Goal: Task Accomplishment & Management: Manage account settings

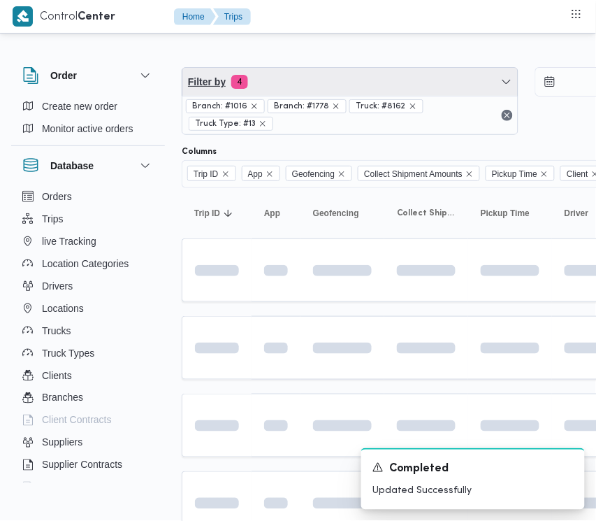
click at [297, 74] on span "Filter by 4" at bounding box center [349, 82] width 335 height 28
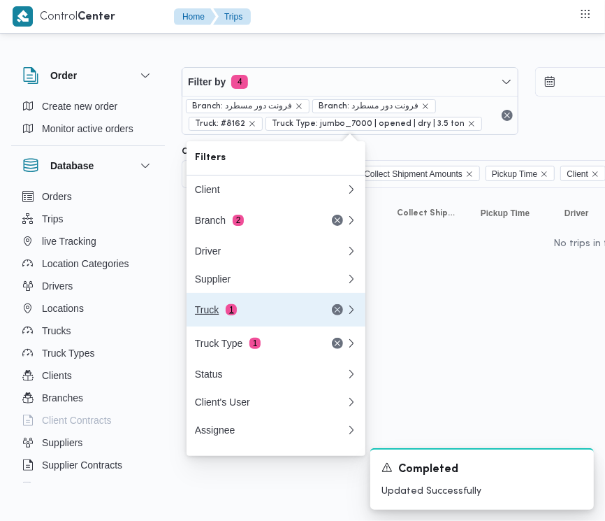
click at [284, 314] on div "Truck 1" at bounding box center [253, 309] width 117 height 11
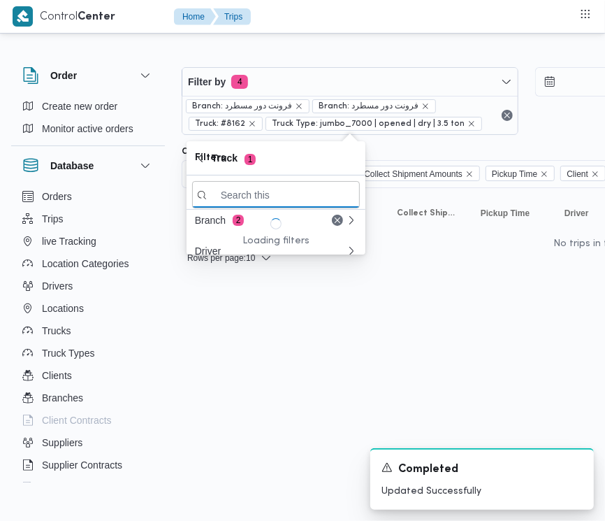
paste input "8159تور"
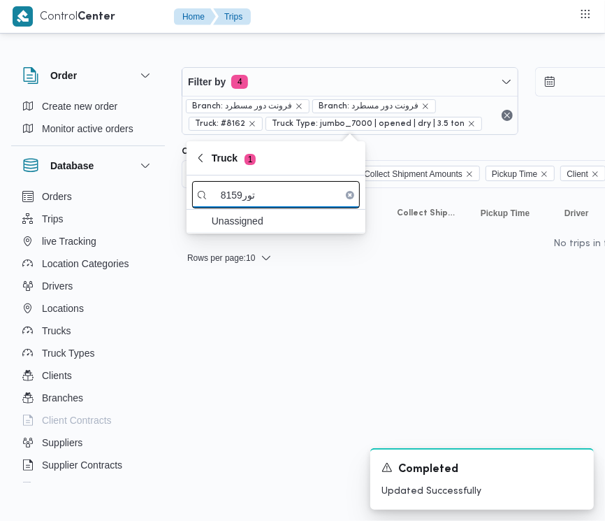
click at [252, 201] on input "8159تور" at bounding box center [276, 194] width 168 height 27
drag, startPoint x: 241, startPoint y: 197, endPoint x: 255, endPoint y: 201, distance: 14.4
click at [255, 201] on input "8159تور" at bounding box center [276, 194] width 168 height 27
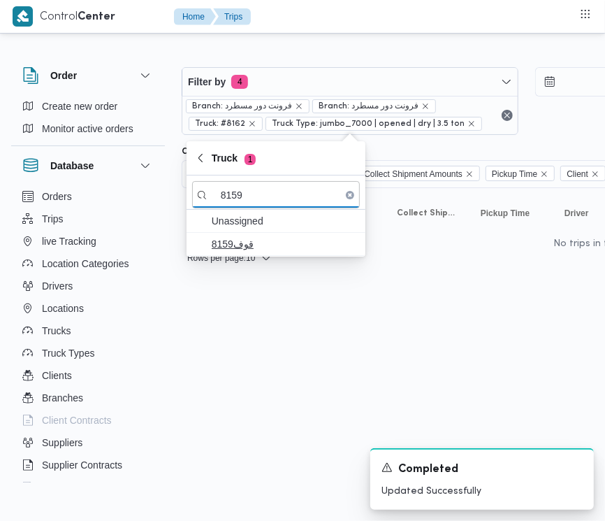
type input "8159"
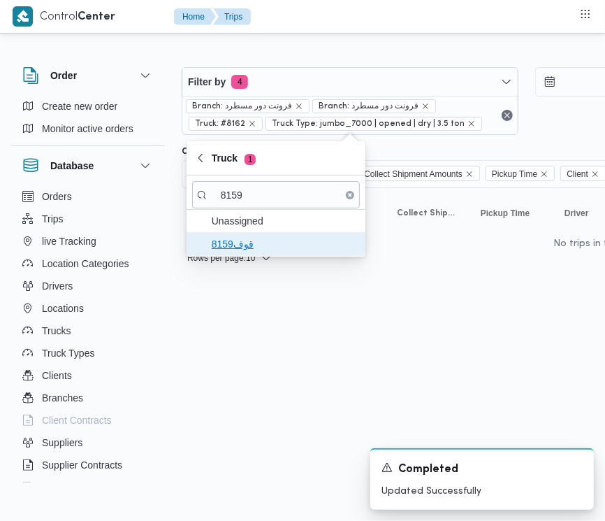
click at [241, 246] on span "قوف8159" at bounding box center [284, 244] width 145 height 17
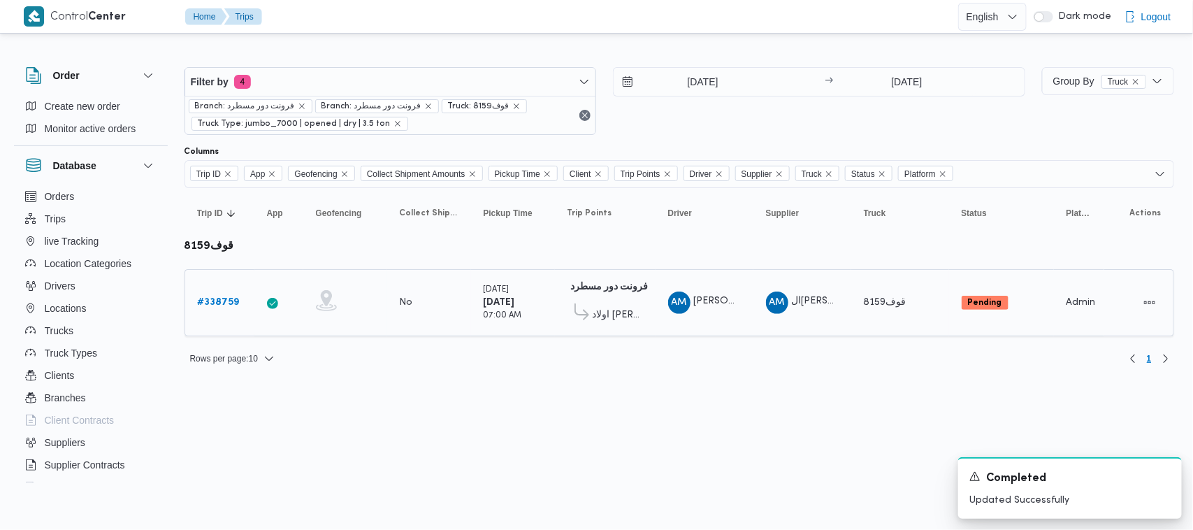
click at [205, 307] on b "# 338759" at bounding box center [219, 302] width 42 height 9
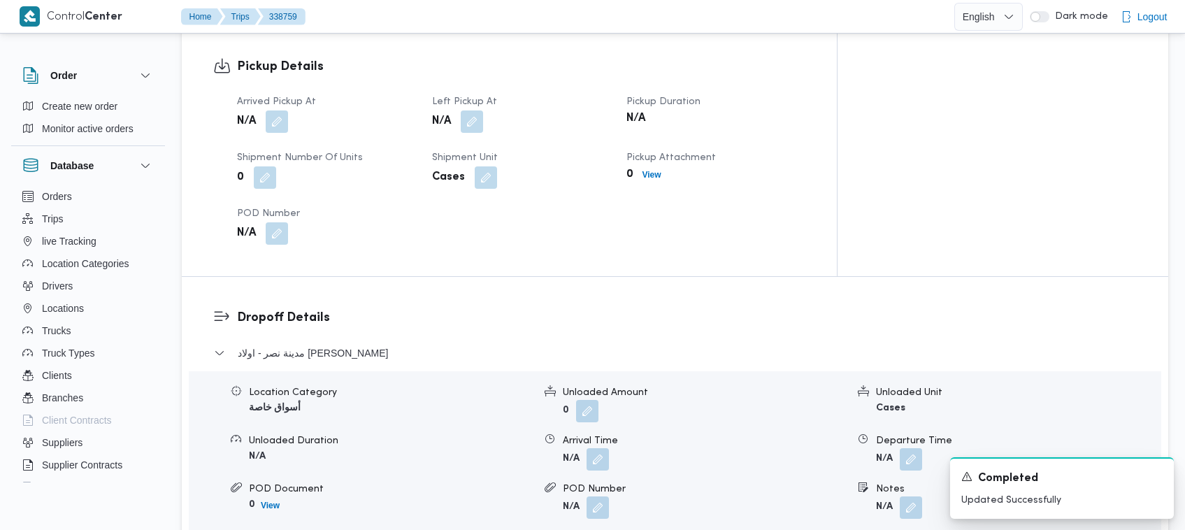
scroll to position [1391, 0]
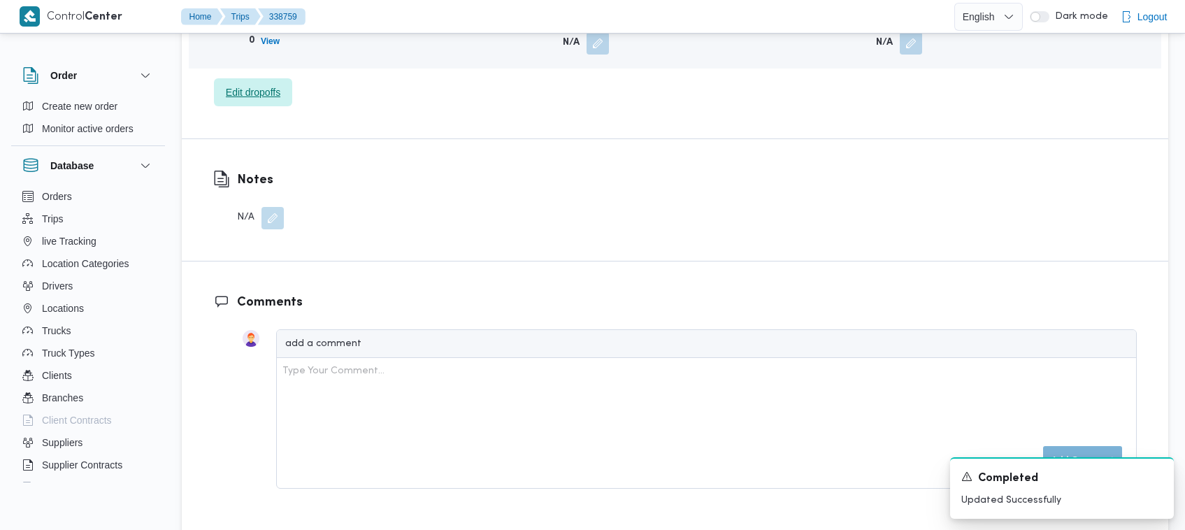
click at [284, 78] on span "Edit dropoffs" at bounding box center [253, 92] width 78 height 28
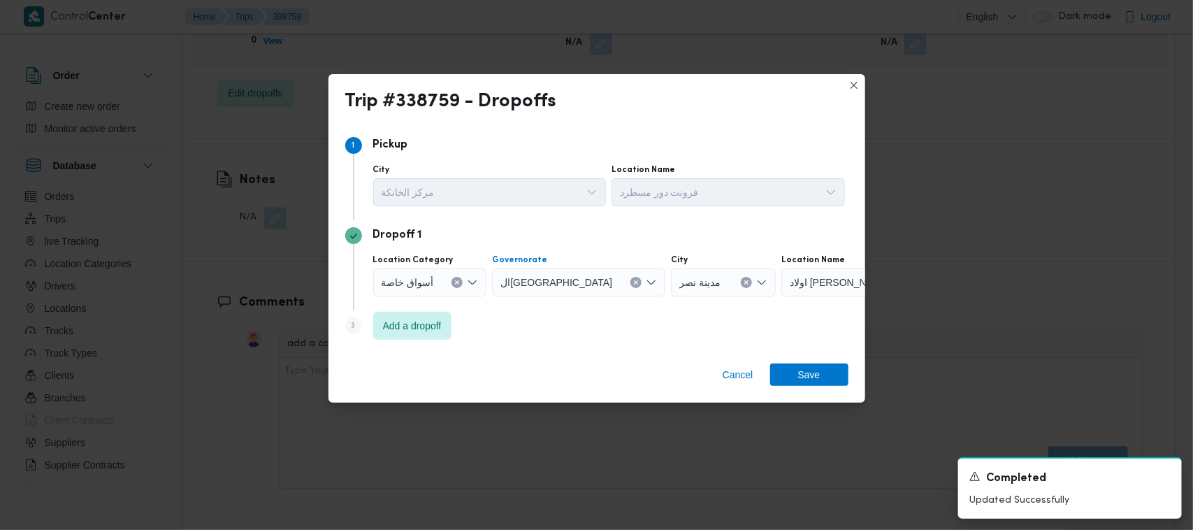
click at [595, 287] on button "Clear input" at bounding box center [635, 282] width 11 height 11
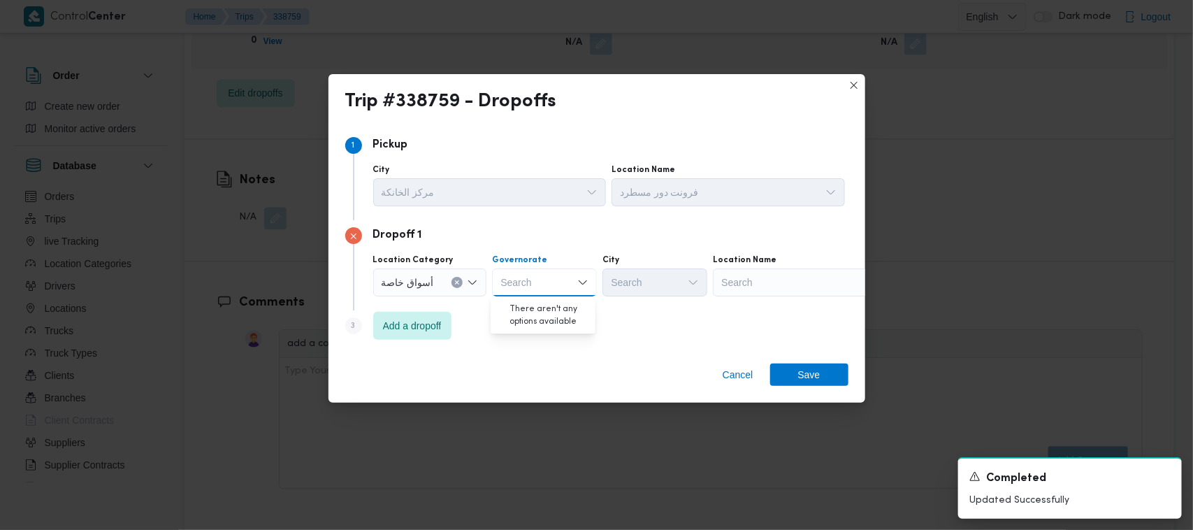
click at [595, 289] on div "Search" at bounding box center [800, 282] width 175 height 28
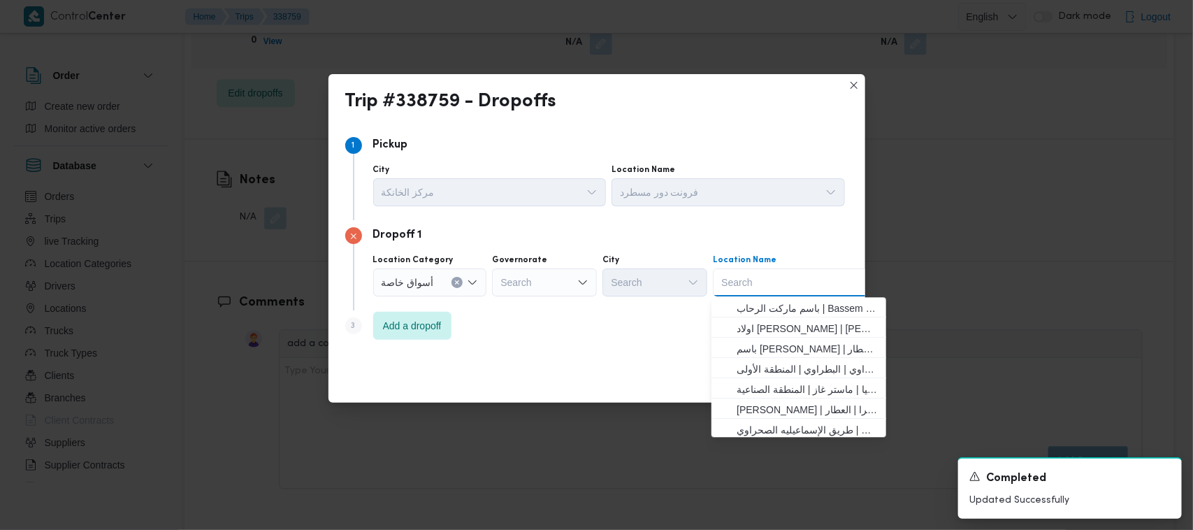
paste input "سعودي [PERSON_NAME]"
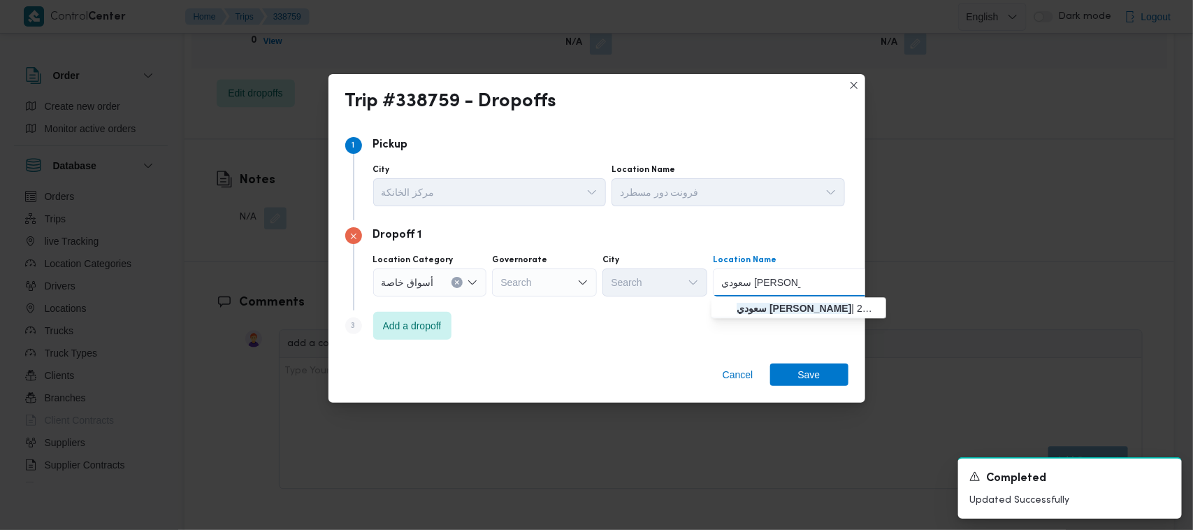
type input "سعودي [PERSON_NAME]"
drag, startPoint x: 756, startPoint y: 295, endPoint x: 764, endPoint y: 313, distance: 19.7
click at [595, 308] on mark "سعودي [PERSON_NAME]" at bounding box center [794, 308] width 115 height 11
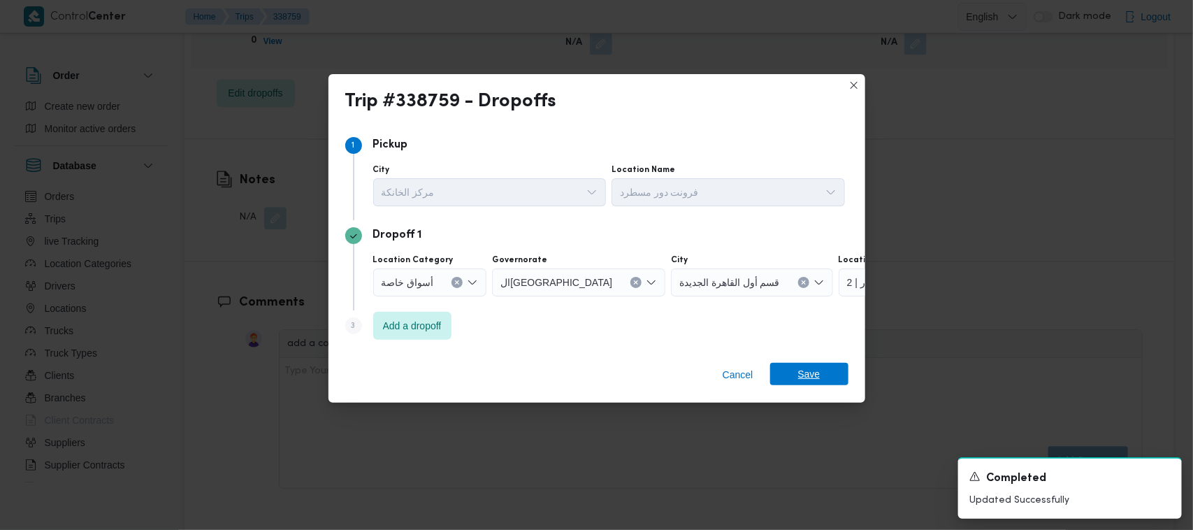
click at [595, 372] on span "Save" at bounding box center [809, 374] width 22 height 22
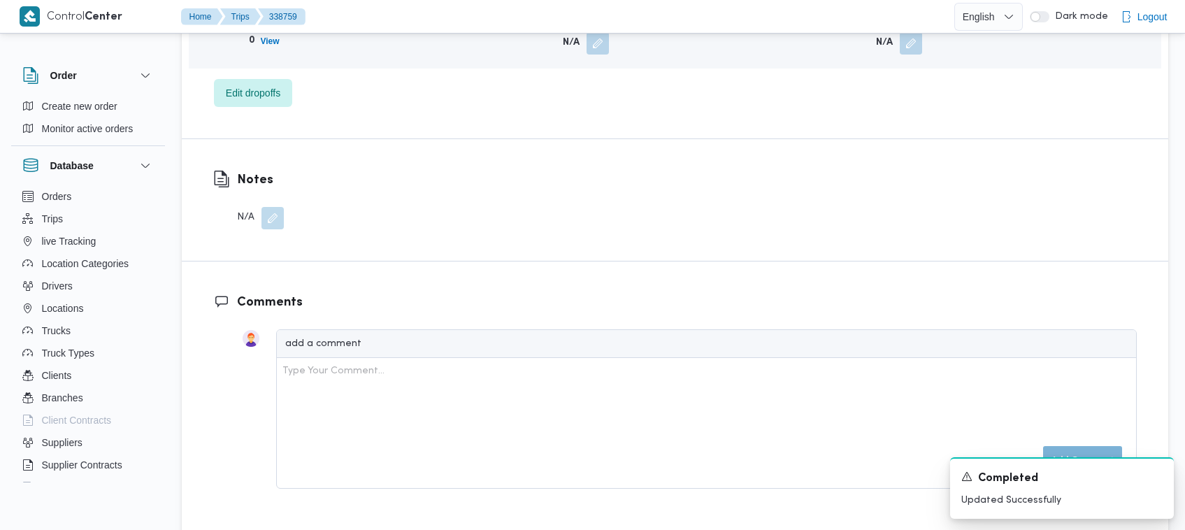
click at [595, 147] on div "Notes N/A" at bounding box center [675, 200] width 986 height 122
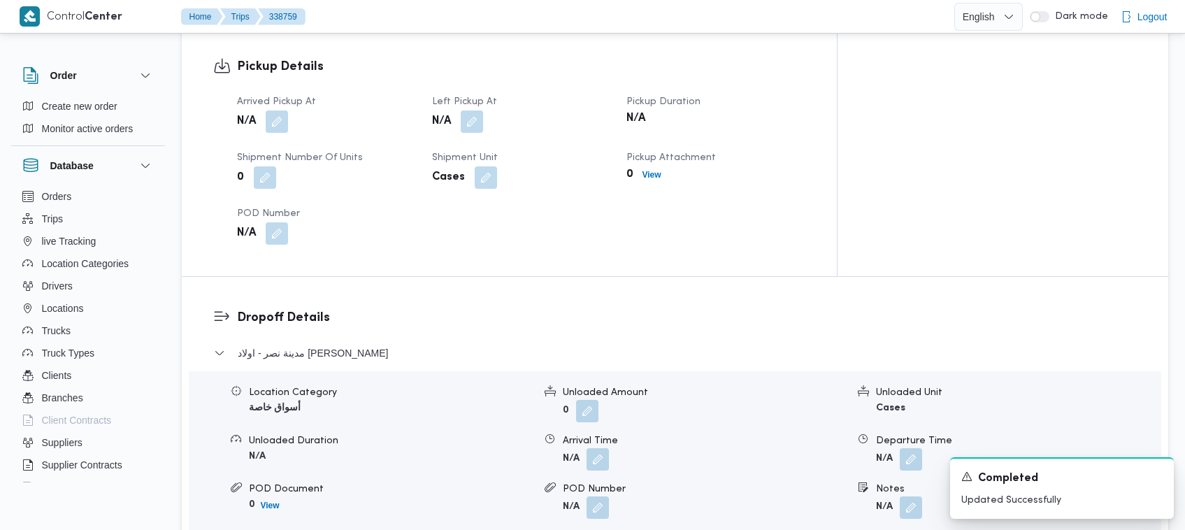
scroll to position [463, 0]
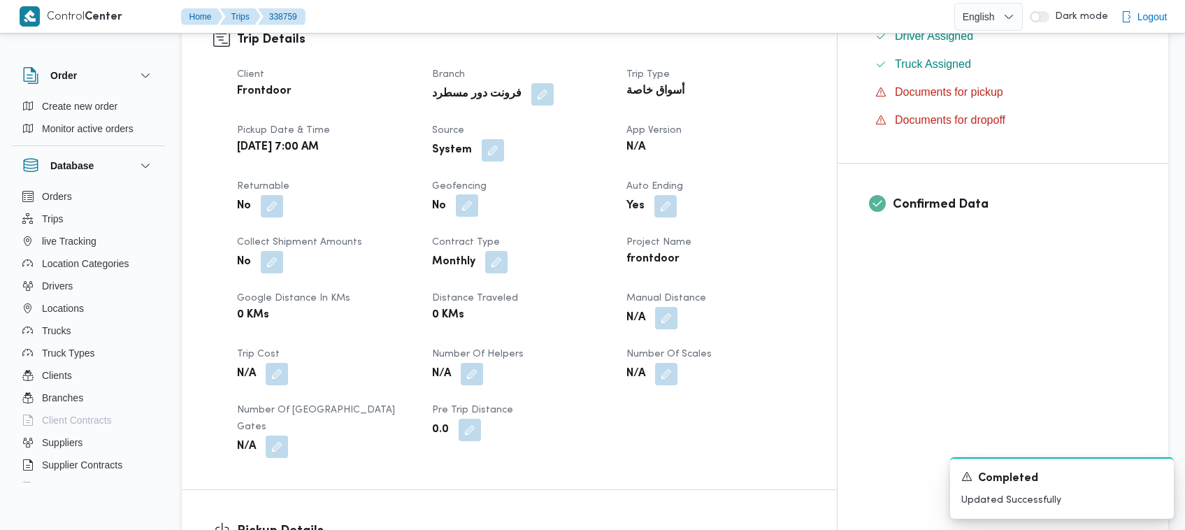
click at [478, 199] on button "button" at bounding box center [467, 205] width 22 height 22
click at [259, 210] on span at bounding box center [268, 206] width 29 height 22
click at [266, 210] on button "button" at bounding box center [272, 205] width 22 height 22
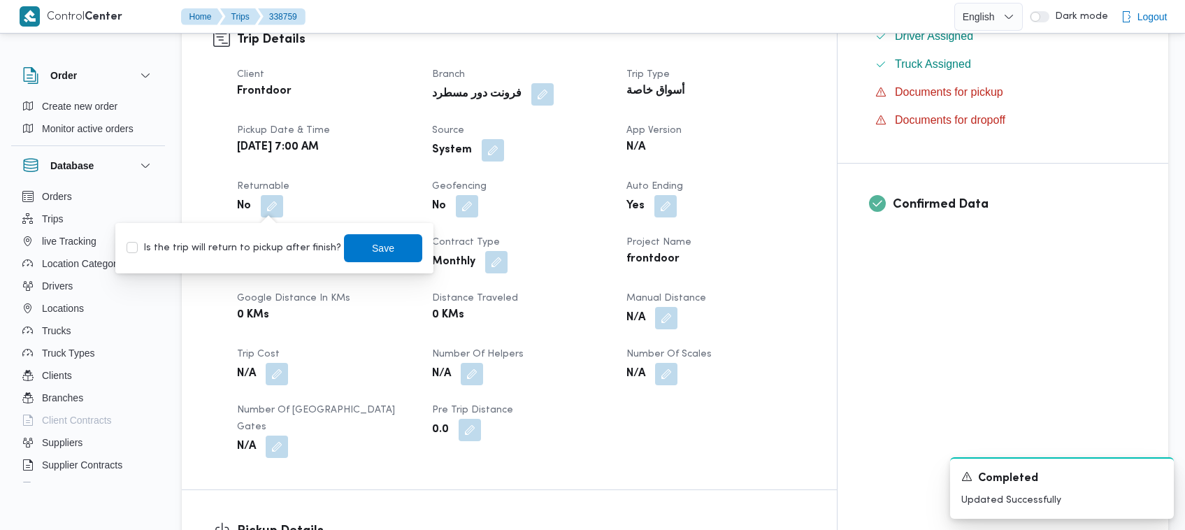
click at [281, 252] on label "Is the trip will return to pickup after finish?" at bounding box center [233, 248] width 215 height 17
checkbox input "true"
click at [386, 256] on span "Save" at bounding box center [383, 247] width 78 height 28
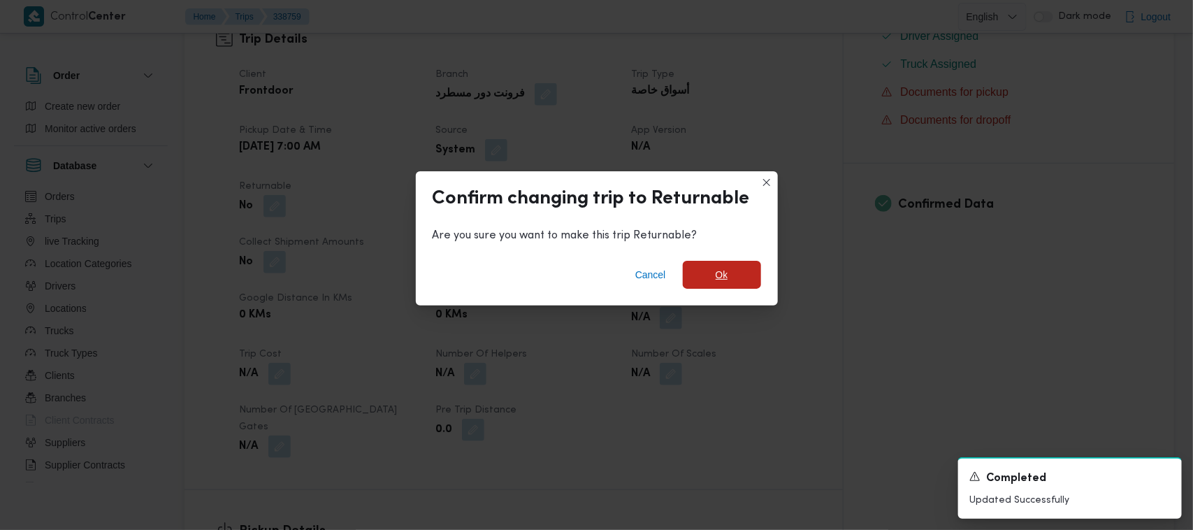
drag, startPoint x: 713, startPoint y: 270, endPoint x: 729, endPoint y: 270, distance: 16.1
click at [595, 270] on span "Ok" at bounding box center [722, 275] width 78 height 28
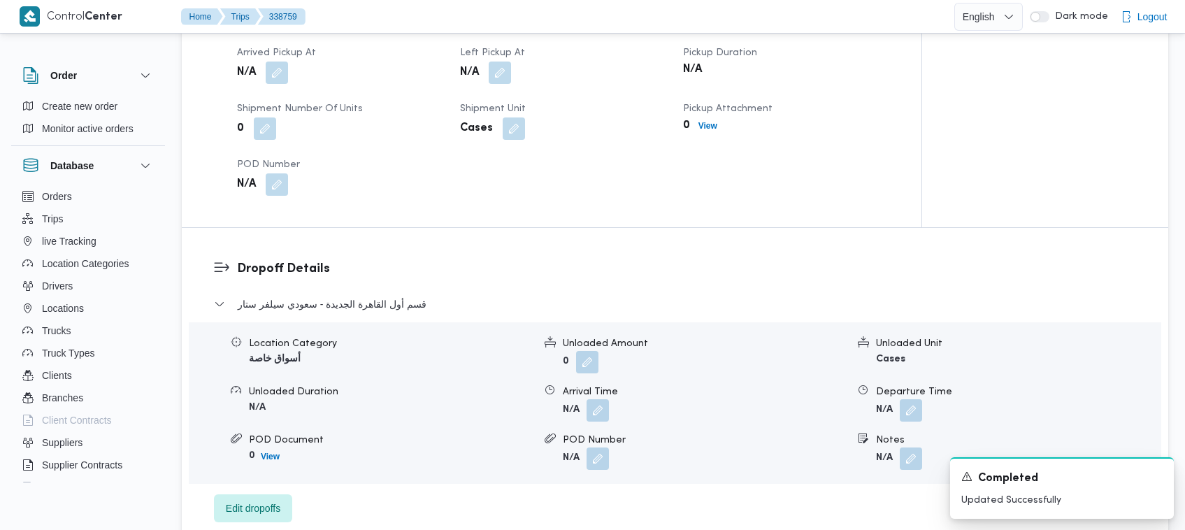
scroll to position [948, 0]
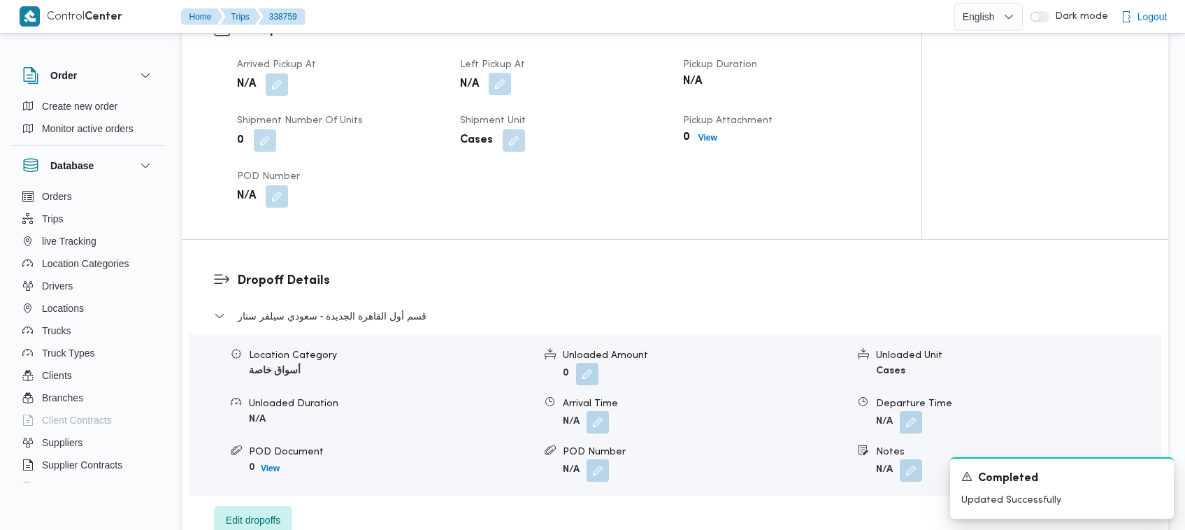
click at [504, 80] on button "button" at bounding box center [500, 84] width 22 height 22
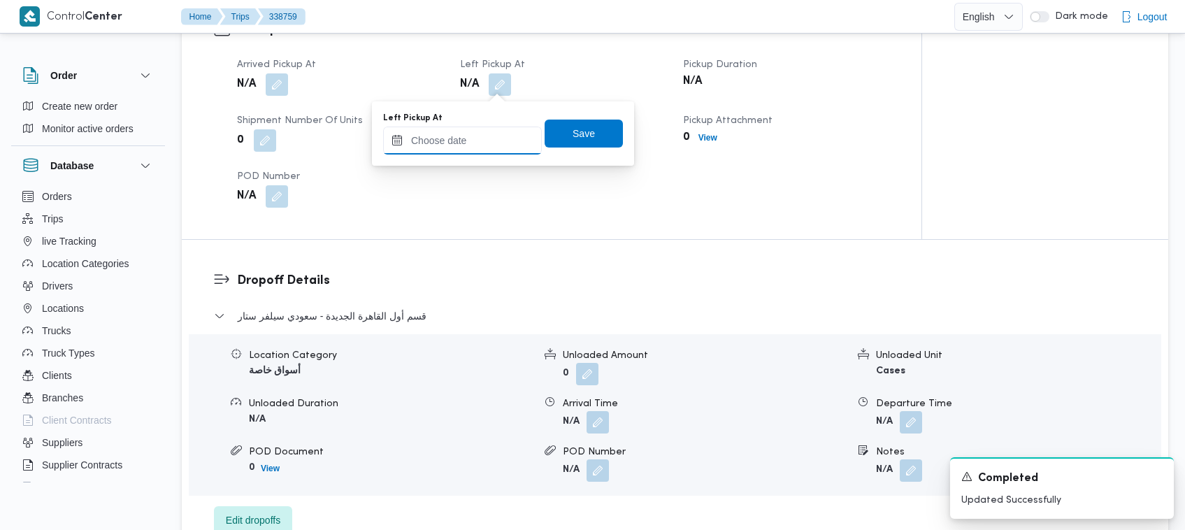
drag, startPoint x: 493, startPoint y: 143, endPoint x: 531, endPoint y: 149, distance: 38.8
click at [493, 143] on input "Left Pickup At" at bounding box center [462, 140] width 159 height 28
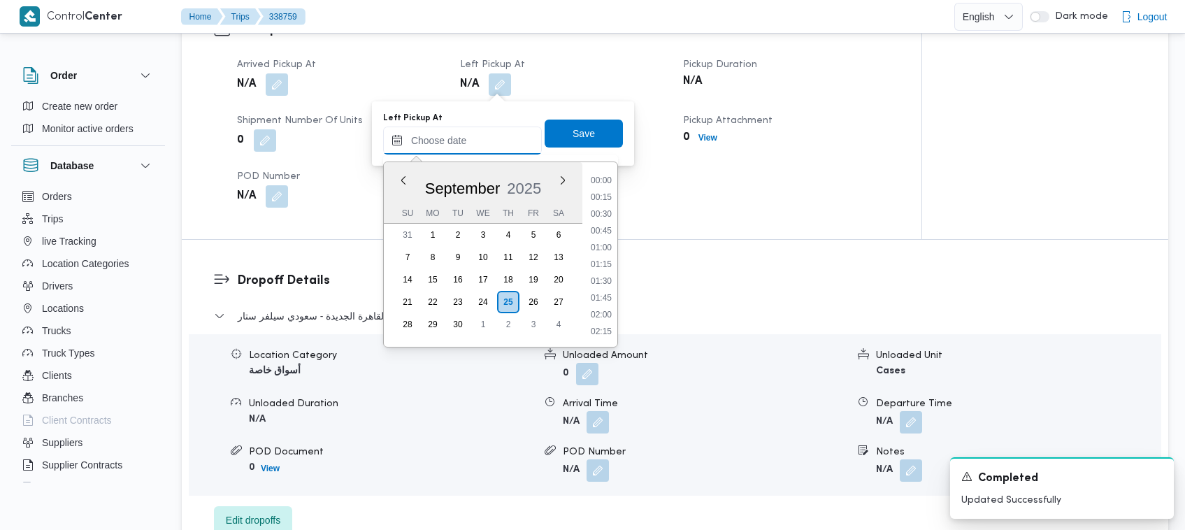
scroll to position [905, 0]
click at [595, 197] on li "13:45" at bounding box center [601, 198] width 32 height 14
type input "[DATE] 13:45"
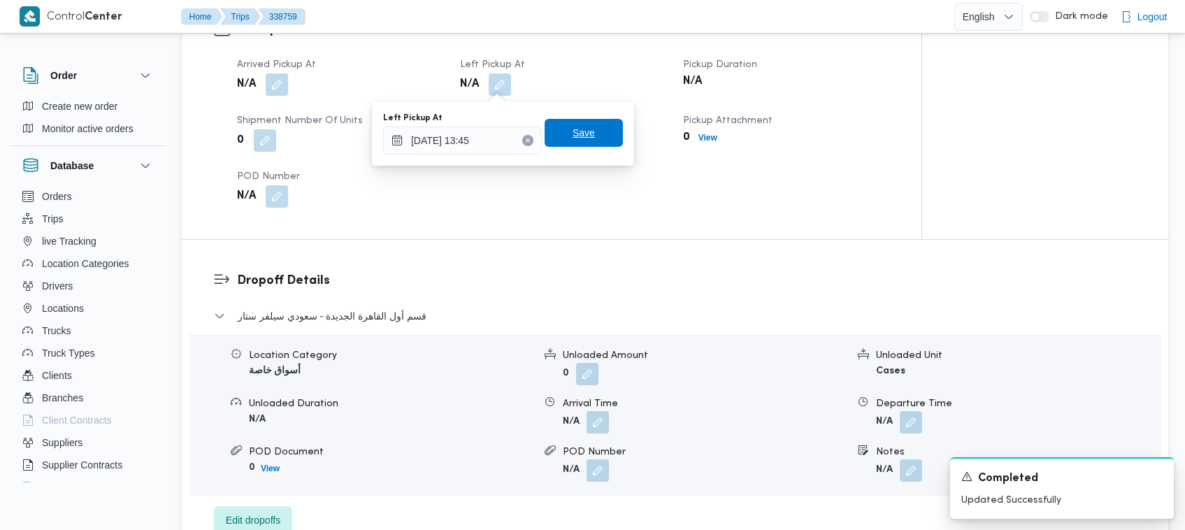
click at [585, 142] on span "Save" at bounding box center [583, 133] width 78 height 28
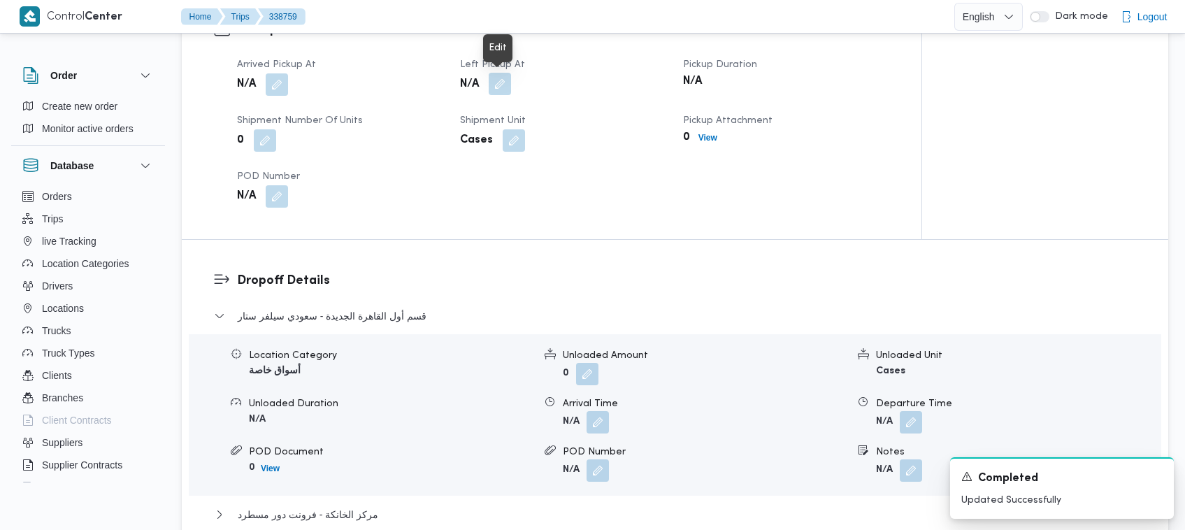
click at [504, 82] on button "button" at bounding box center [500, 84] width 22 height 22
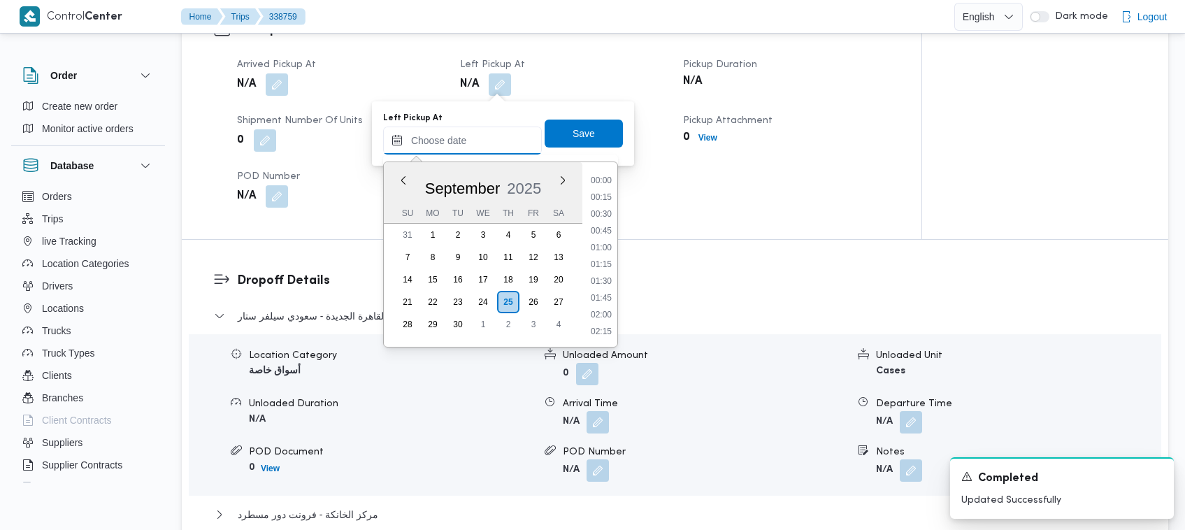
drag, startPoint x: 483, startPoint y: 135, endPoint x: 497, endPoint y: 140, distance: 14.8
click at [483, 136] on input "Left Pickup At" at bounding box center [462, 140] width 159 height 28
click at [595, 297] on div "Previous Month Next month [DATE] [DATE] Su Mo Tu We Th Fr Sa 31 1 2 3 4 5 6 7 8…" at bounding box center [500, 254] width 233 height 185
type input "[DATE] 13:45"
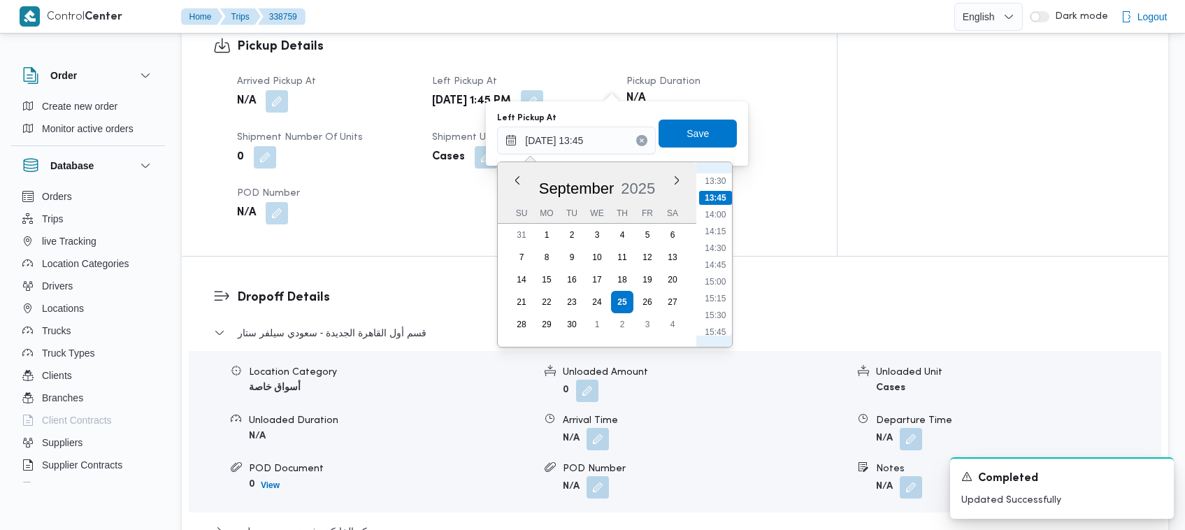
click at [595, 222] on div "Pickup Details Arrived Pickup At N/A Left Pickup At [DATE] 1:45 PM Pickup Durat…" at bounding box center [509, 131] width 655 height 250
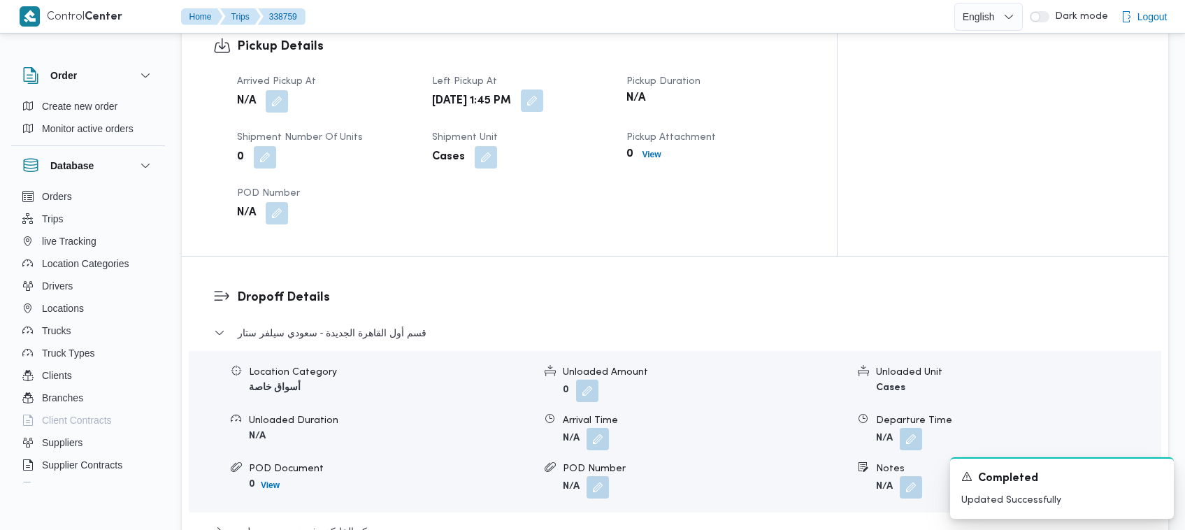
click at [543, 89] on button "button" at bounding box center [532, 100] width 22 height 22
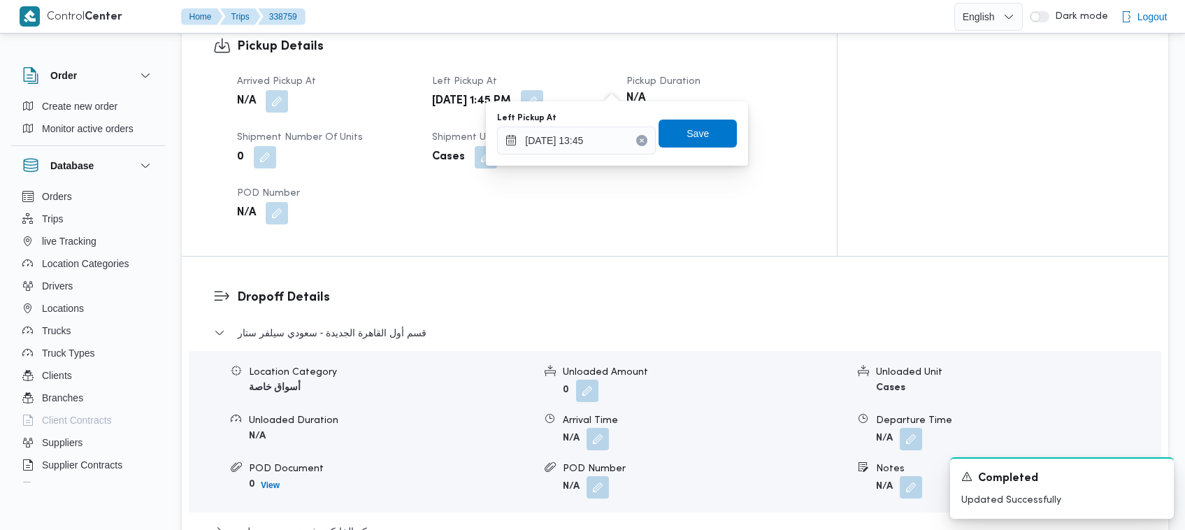
click at [595, 161] on div "You are in a dialog. To close this dialog, hit escape. Left Pickup At [DATE] 13…" at bounding box center [617, 133] width 262 height 64
click at [595, 148] on input "[DATE] 13:45" at bounding box center [576, 140] width 159 height 28
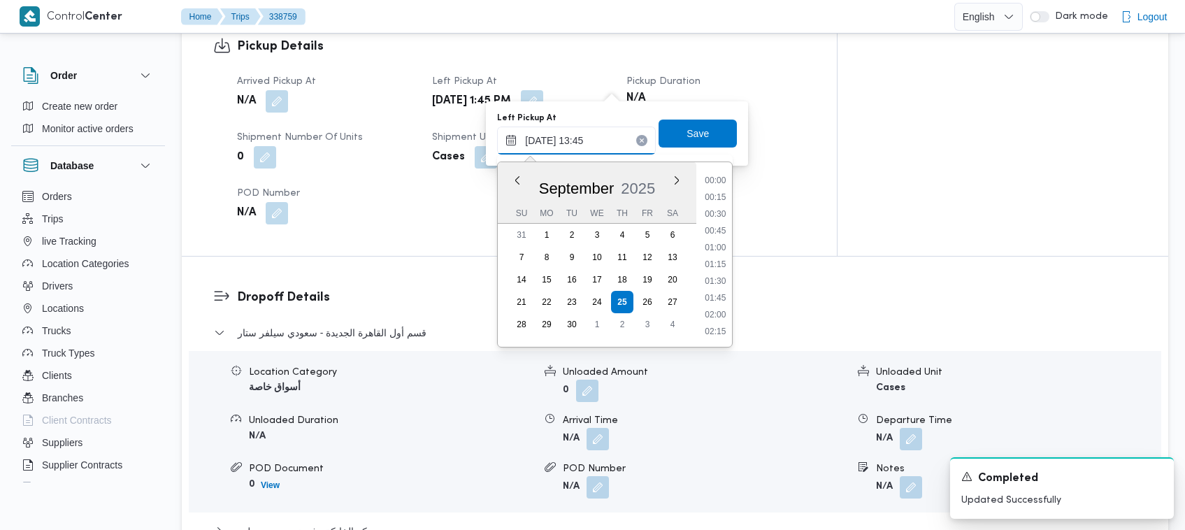
scroll to position [837, 0]
click at [595, 314] on li "14:30" at bounding box center [716, 317] width 32 height 14
type input "[DATE] 13:45"
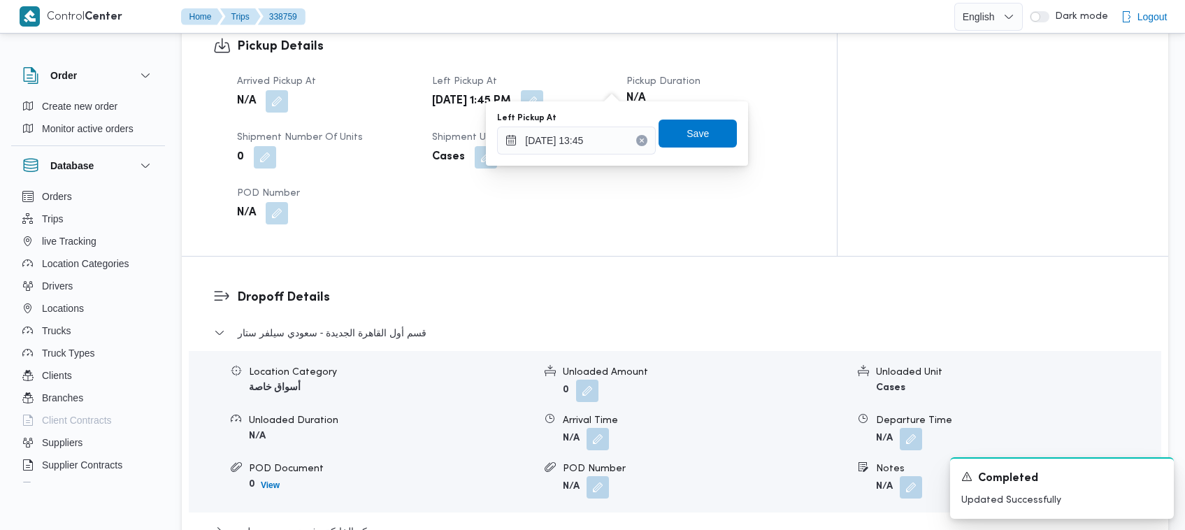
click at [595, 149] on div "Left Pickup At [DATE] 13:45 Save" at bounding box center [616, 133] width 243 height 45
click at [595, 133] on span "Save" at bounding box center [697, 133] width 78 height 28
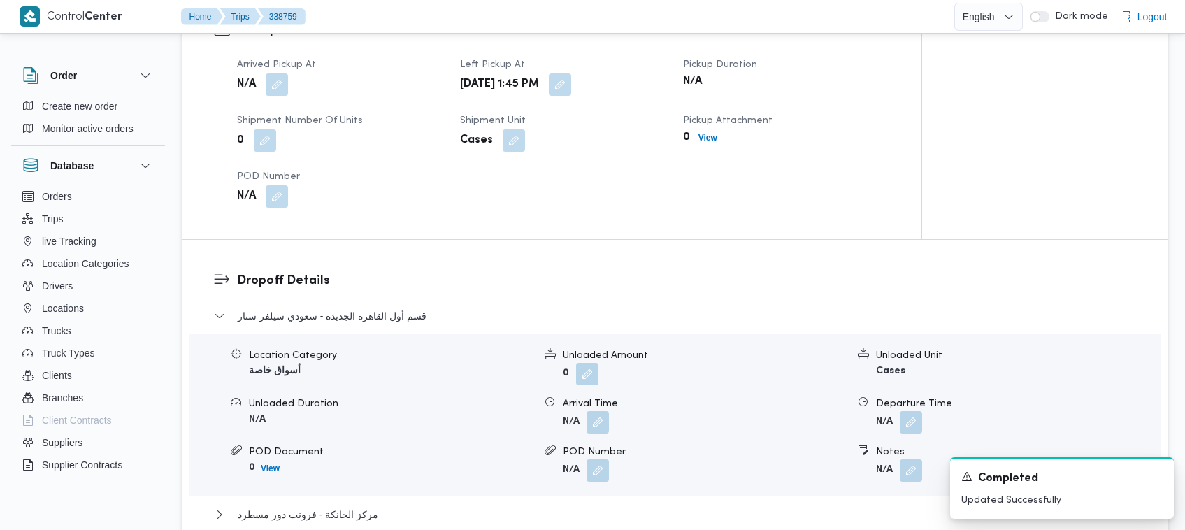
click at [261, 82] on span at bounding box center [273, 84] width 29 height 22
click at [280, 84] on button "button" at bounding box center [277, 84] width 22 height 22
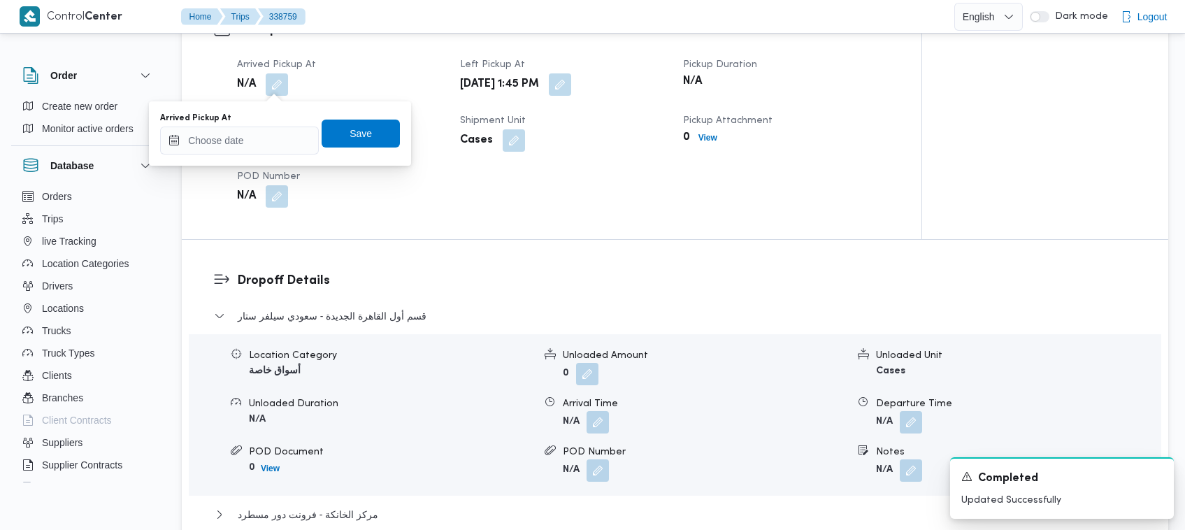
drag, startPoint x: 294, startPoint y: 158, endPoint x: 278, endPoint y: 142, distance: 22.2
click at [292, 159] on div "You are in a dialog. To close this dialog, hit escape. Arrived Pickup At Save" at bounding box center [280, 133] width 262 height 64
click at [277, 138] on input "Arrived Pickup At" at bounding box center [239, 140] width 159 height 28
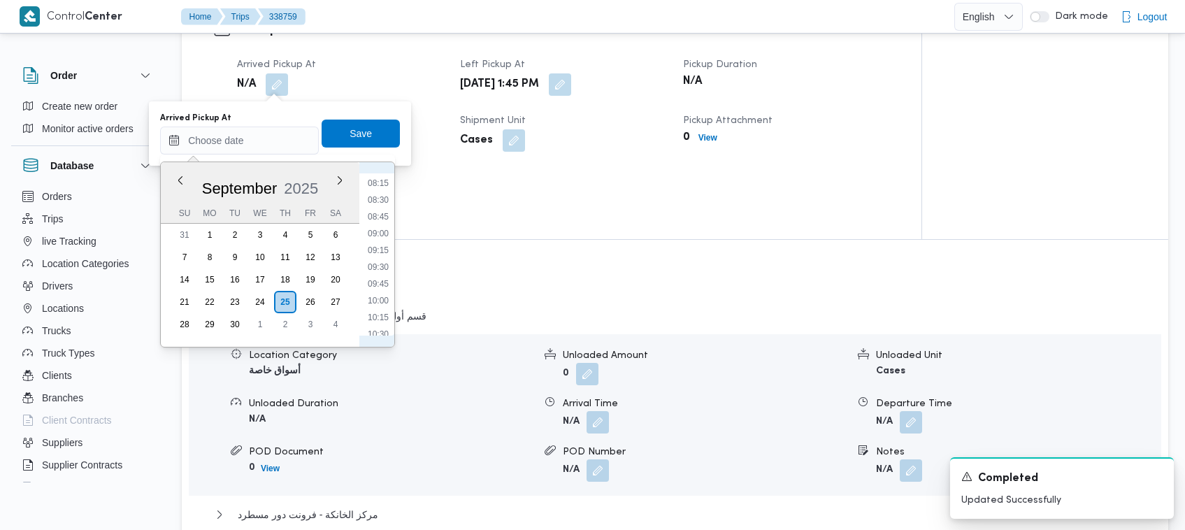
scroll to position [493, 0]
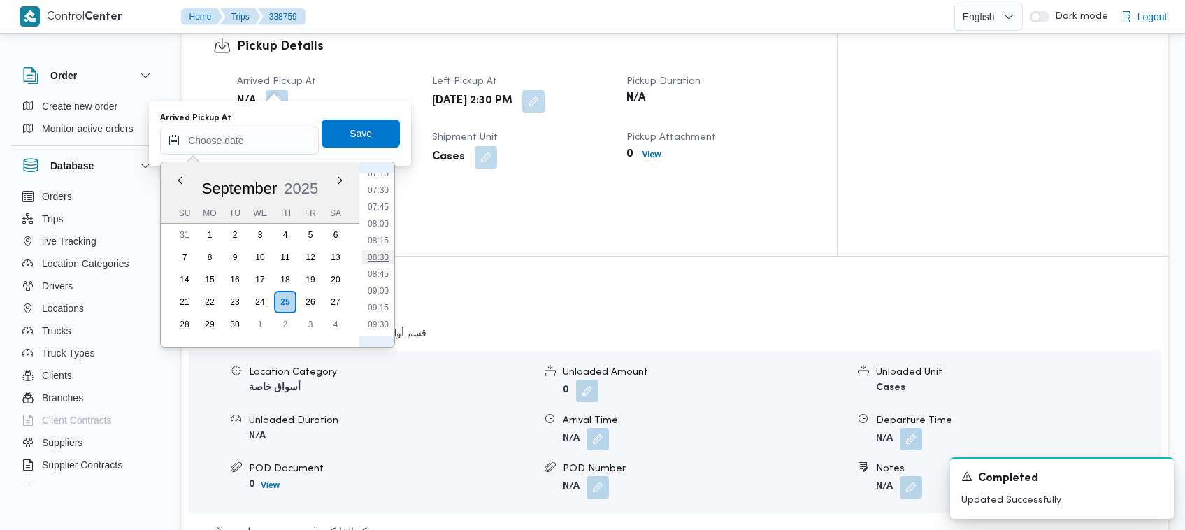
click at [390, 252] on li "08:30" at bounding box center [378, 257] width 32 height 14
type input "[DATE] 08:30"
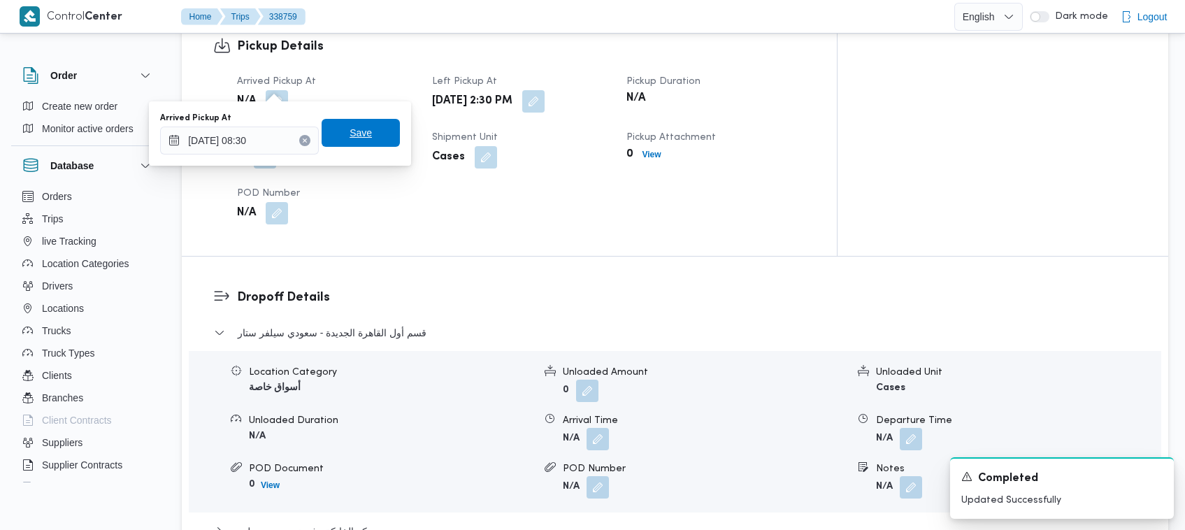
click at [369, 144] on span "Save" at bounding box center [360, 133] width 78 height 28
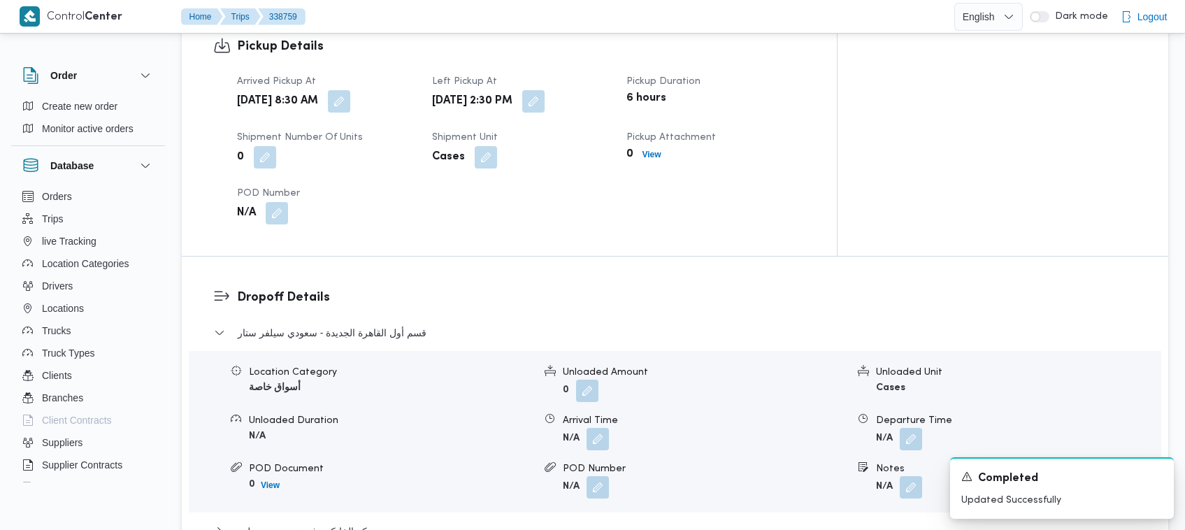
scroll to position [0, 0]
